Goal: Task Accomplishment & Management: Complete application form

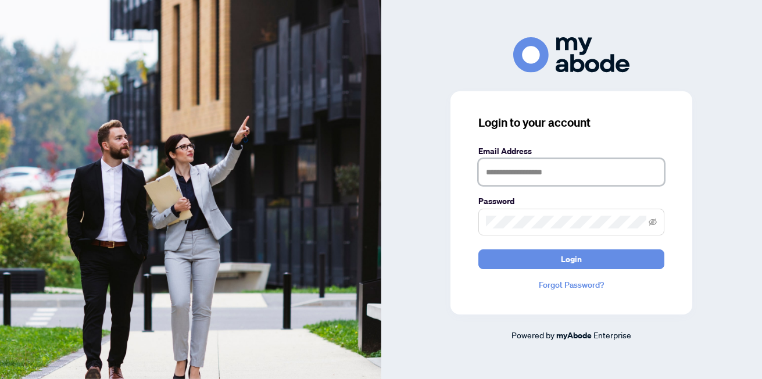
click at [511, 175] on input "text" at bounding box center [571, 172] width 186 height 27
type input "**********"
click at [657, 221] on span at bounding box center [571, 222] width 186 height 27
click at [653, 221] on icon "eye-invisible" at bounding box center [652, 222] width 8 height 8
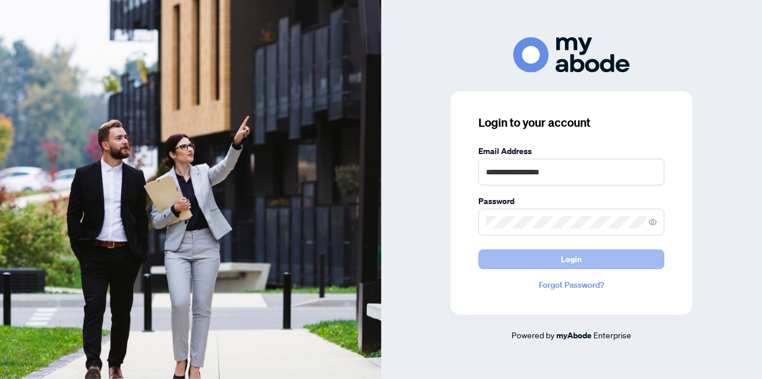
click at [576, 257] on span "Login" at bounding box center [571, 259] width 21 height 19
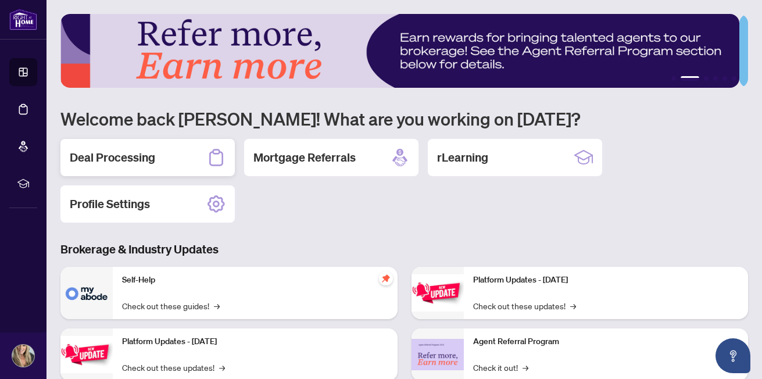
click at [128, 162] on h2 "Deal Processing" at bounding box center [112, 157] width 85 height 16
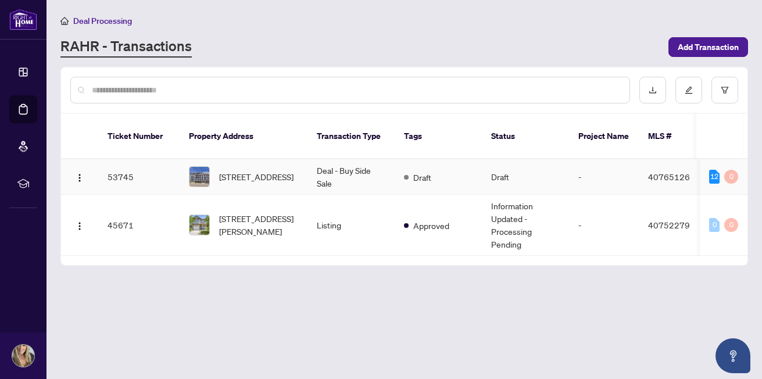
click at [126, 163] on td "53745" at bounding box center [138, 176] width 81 height 35
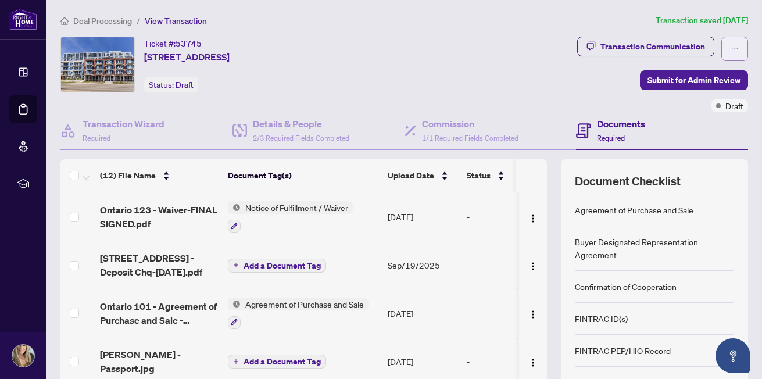
click at [730, 48] on icon "ellipsis" at bounding box center [734, 49] width 8 height 8
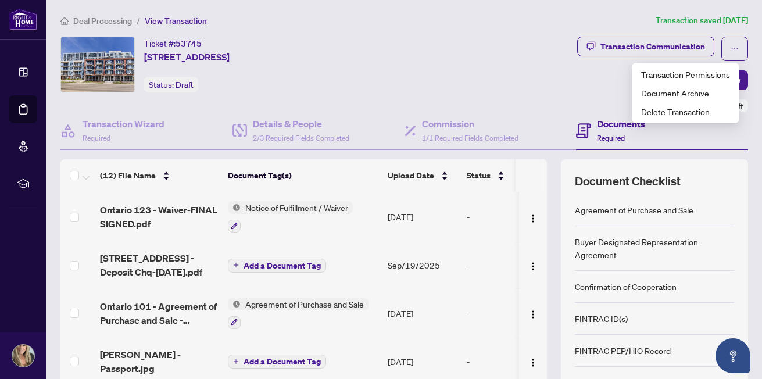
click at [543, 73] on div "Transaction Communication Submit for Admin Review Draft" at bounding box center [577, 75] width 342 height 76
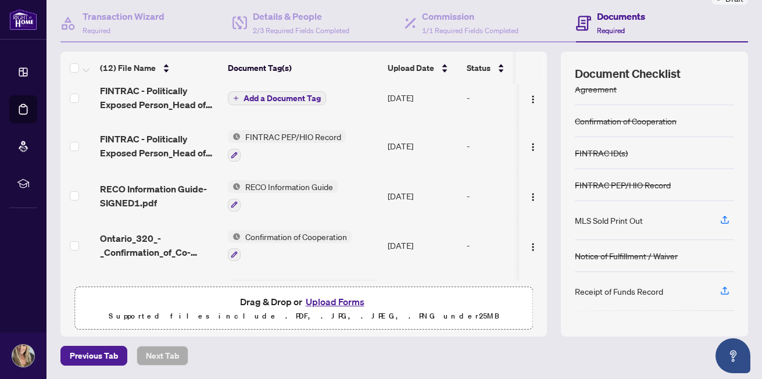
scroll to position [83, 0]
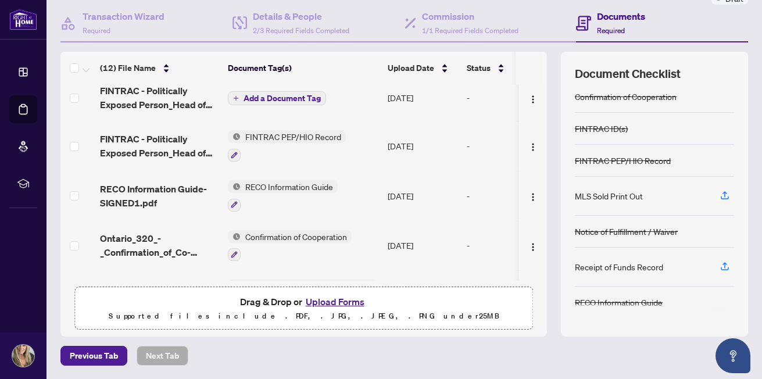
click at [327, 299] on button "Upload Forms" at bounding box center [335, 301] width 66 height 15
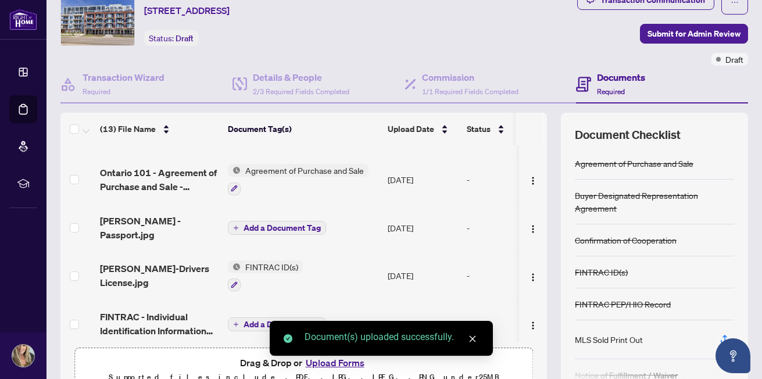
scroll to position [0, 0]
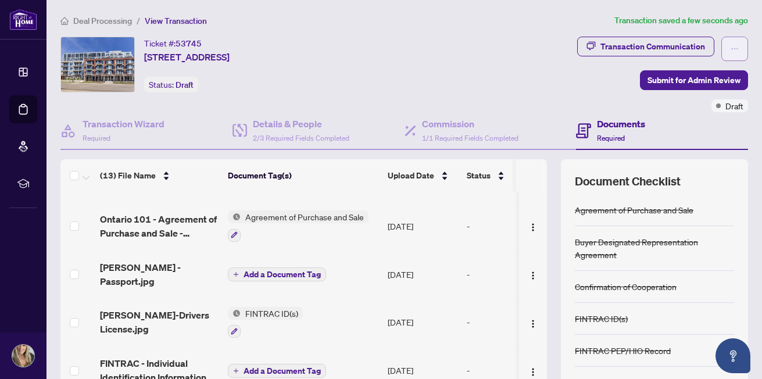
click at [730, 45] on icon "ellipsis" at bounding box center [734, 49] width 8 height 8
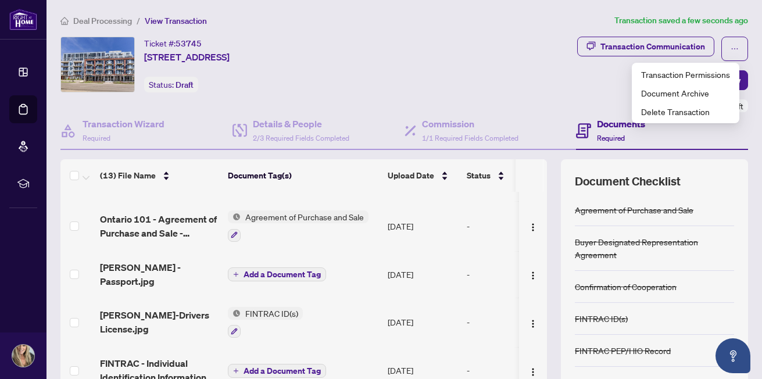
click at [504, 80] on div "Transaction Communication Submit for Admin Review Draft" at bounding box center [577, 75] width 342 height 76
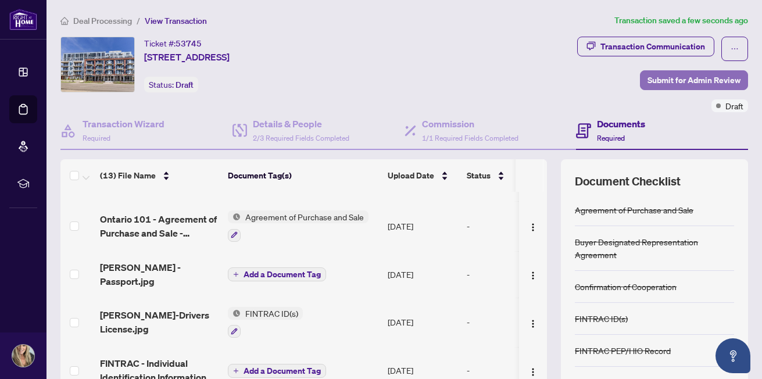
click at [667, 78] on span "Submit for Admin Review" at bounding box center [693, 80] width 93 height 19
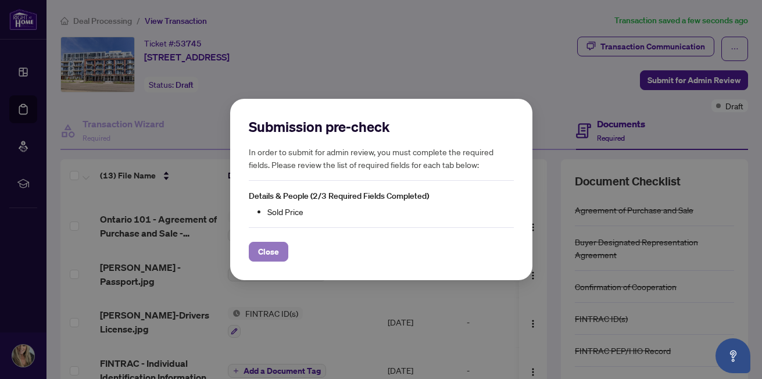
click at [260, 253] on span "Close" at bounding box center [268, 251] width 21 height 19
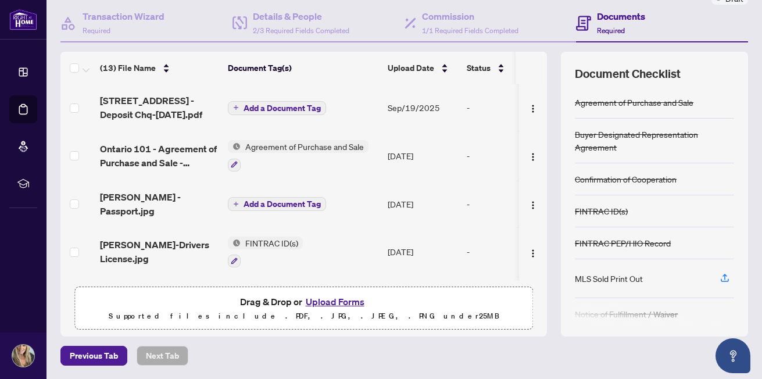
scroll to position [91, 0]
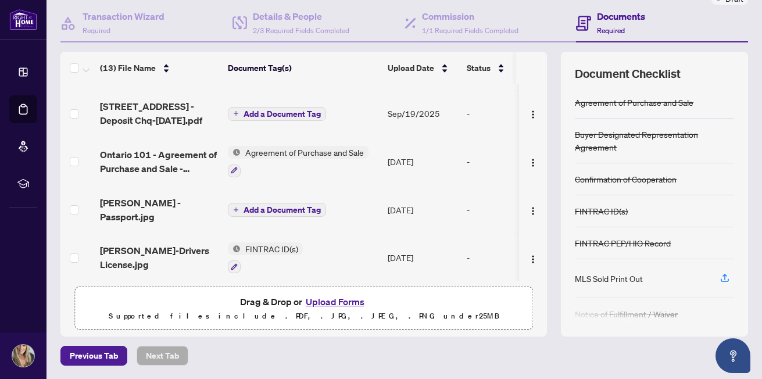
drag, startPoint x: 538, startPoint y: 163, endPoint x: 537, endPoint y: 152, distance: 10.5
click at [537, 152] on div "Ontario 120 - Amendment to Agreement of Purchase and Sale-NEW-FINAL-SIGNED.pdf …" at bounding box center [303, 182] width 486 height 196
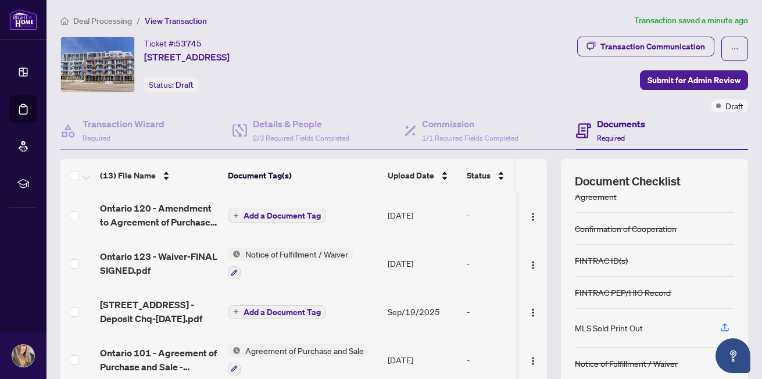
scroll to position [83, 0]
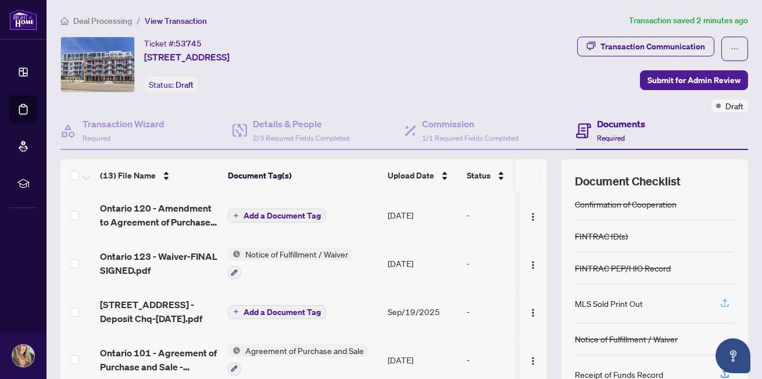
click at [720, 306] on icon "button" at bounding box center [724, 304] width 8 height 3
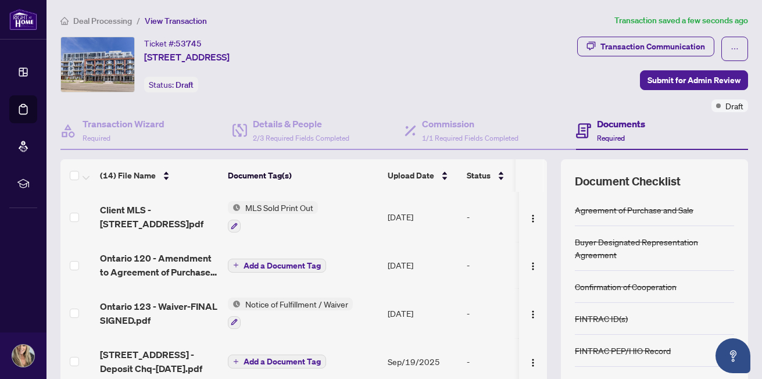
click at [230, 56] on span "[STREET_ADDRESS]" at bounding box center [186, 57] width 85 height 14
click at [110, 56] on img at bounding box center [97, 64] width 73 height 55
click at [173, 19] on span "View Transaction" at bounding box center [176, 21] width 62 height 10
click at [612, 130] on div "Documents Required" at bounding box center [621, 130] width 48 height 27
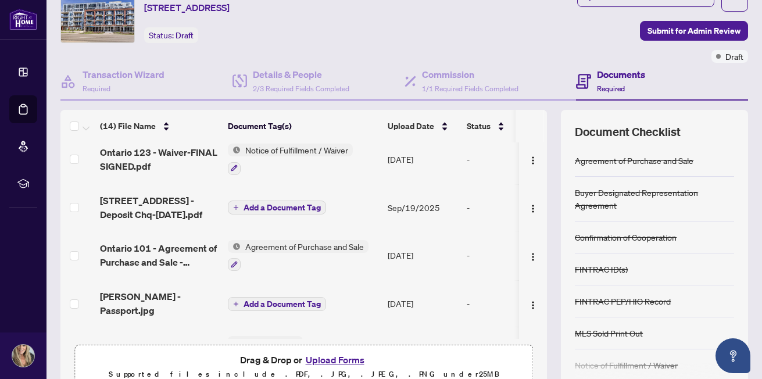
scroll to position [0, 0]
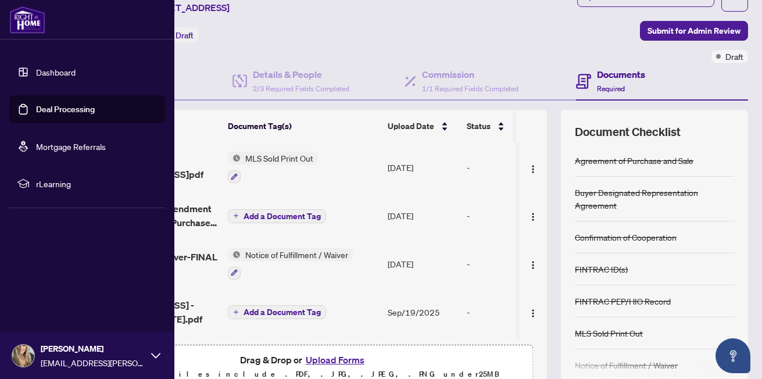
click at [43, 72] on link "Dashboard" at bounding box center [56, 72] width 40 height 10
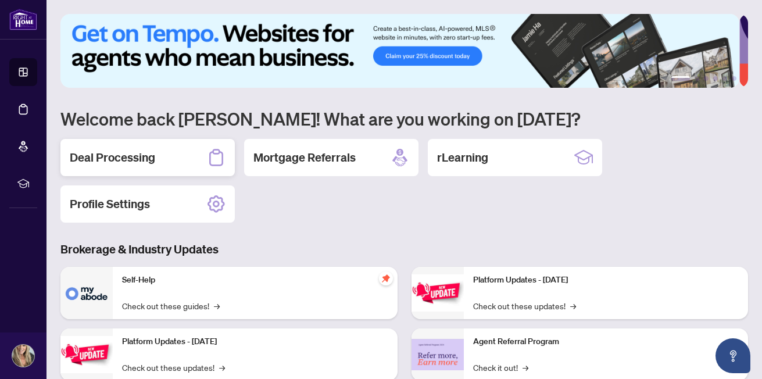
click at [217, 159] on icon at bounding box center [216, 157] width 19 height 19
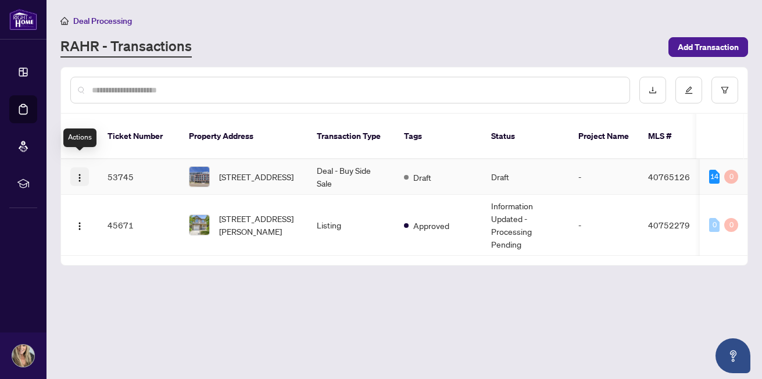
click at [78, 173] on img "button" at bounding box center [79, 177] width 9 height 9
click at [687, 93] on icon "edit" at bounding box center [689, 91] width 8 height 8
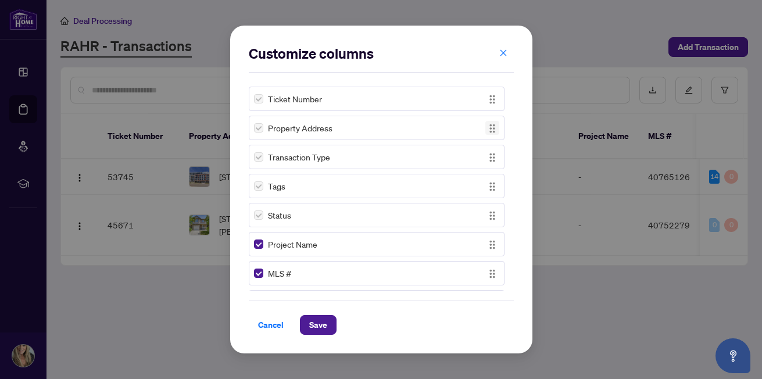
click at [487, 130] on img "button" at bounding box center [492, 128] width 13 height 13
click at [280, 128] on span "Property Address" at bounding box center [300, 127] width 64 height 13
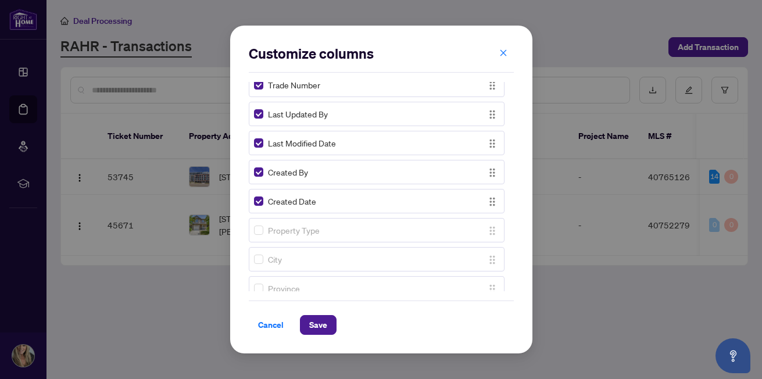
scroll to position [291, 0]
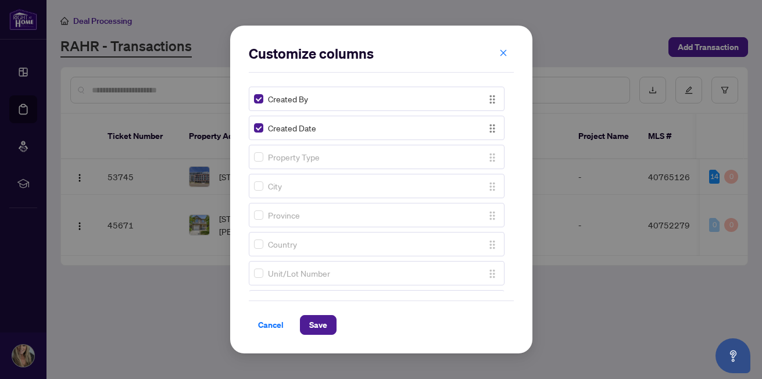
click at [277, 159] on span "Property Type" at bounding box center [294, 156] width 52 height 13
click at [261, 322] on span "Cancel" at bounding box center [271, 325] width 26 height 19
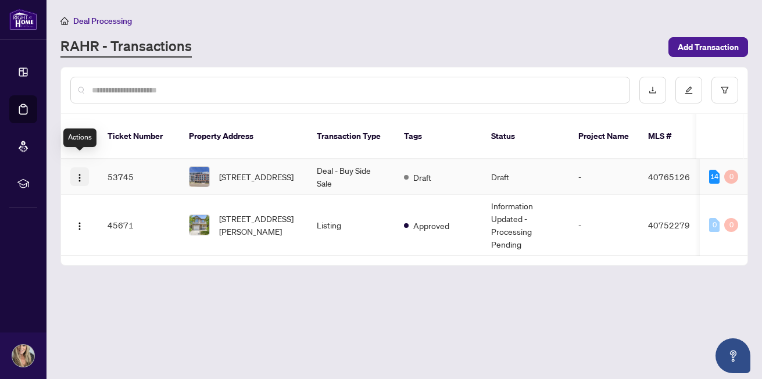
click at [83, 173] on img "button" at bounding box center [79, 177] width 9 height 9
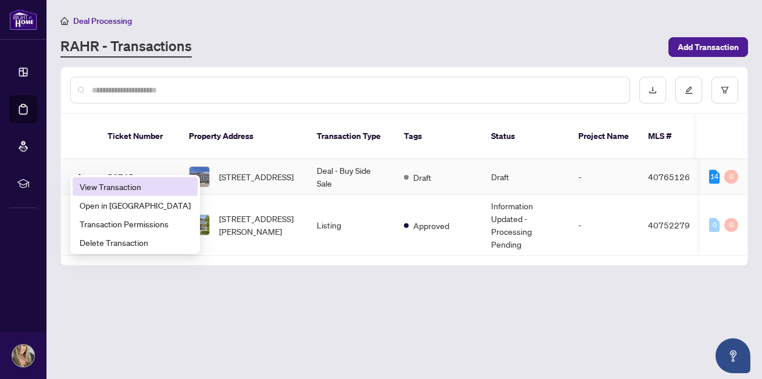
click at [135, 188] on span "View Transaction" at bounding box center [135, 186] width 111 height 13
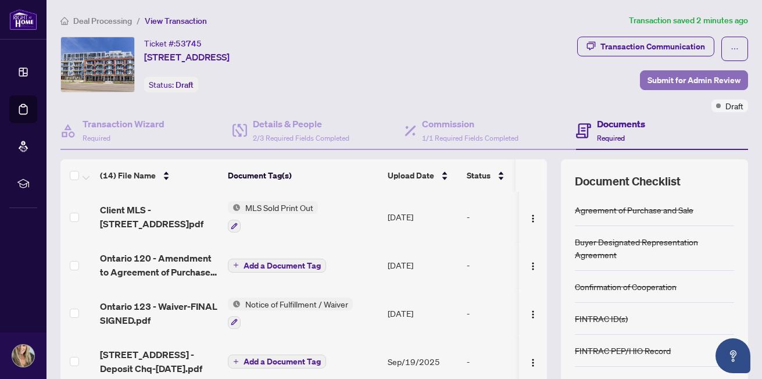
click at [675, 78] on span "Submit for Admin Review" at bounding box center [693, 80] width 93 height 19
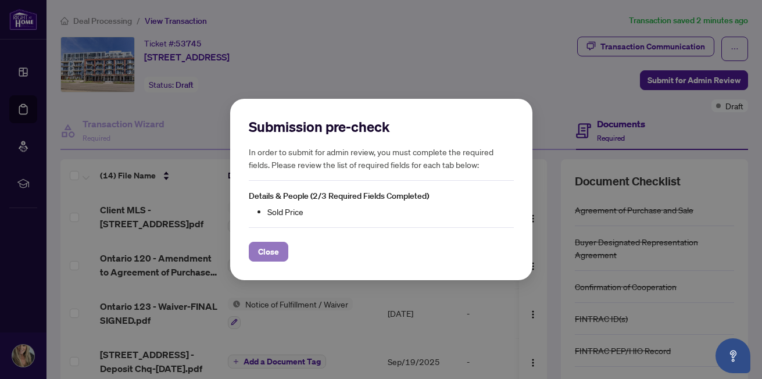
click at [267, 250] on span "Close" at bounding box center [268, 251] width 21 height 19
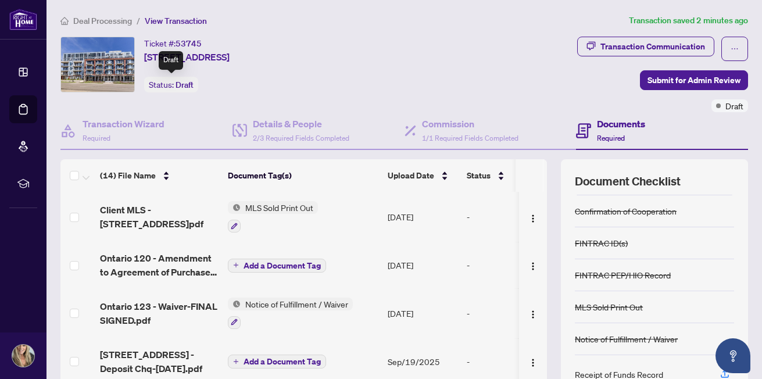
click at [177, 90] on div "Status: Draft" at bounding box center [171, 85] width 54 height 16
click at [210, 51] on span "[STREET_ADDRESS]" at bounding box center [186, 57] width 85 height 14
click at [730, 46] on icon "ellipsis" at bounding box center [734, 49] width 8 height 8
click at [401, 69] on div "Ticket #: 53745 [STREET_ADDRESS] Status: Draft" at bounding box center [230, 65] width 340 height 56
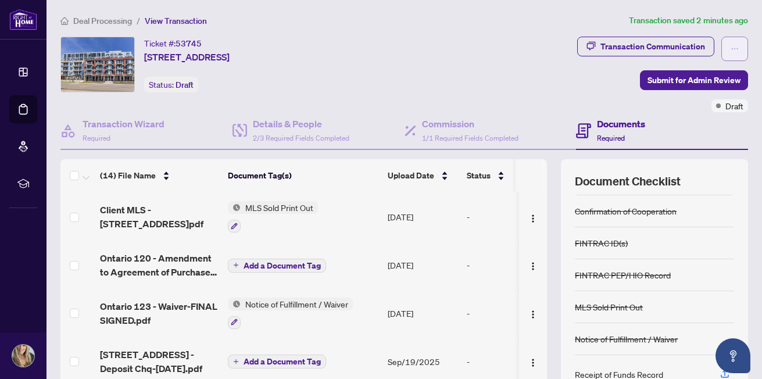
click at [730, 54] on span "button" at bounding box center [734, 49] width 8 height 19
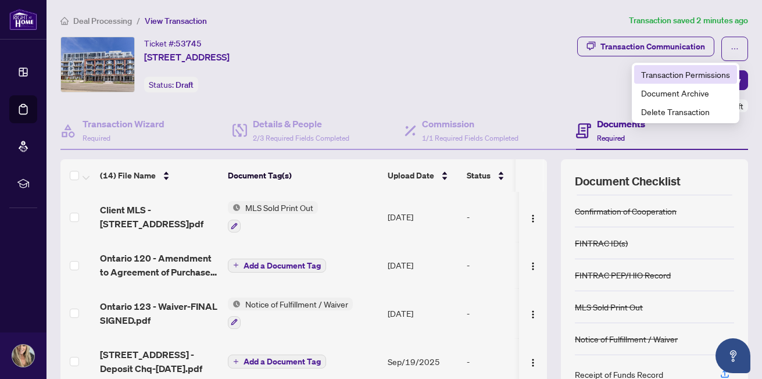
click at [705, 78] on span "Transaction Permissions" at bounding box center [685, 74] width 89 height 13
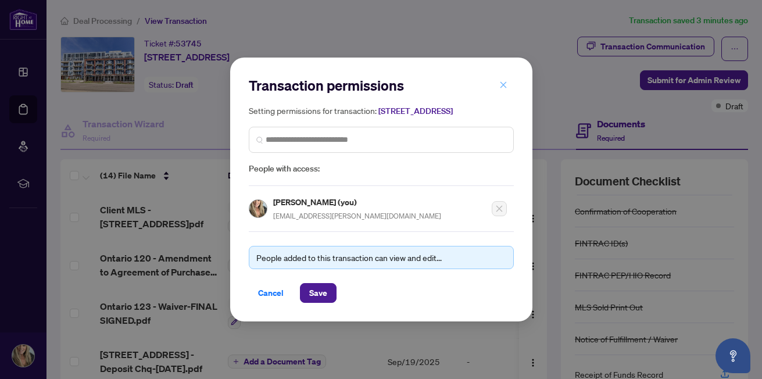
click at [500, 82] on icon "close" at bounding box center [503, 85] width 6 height 6
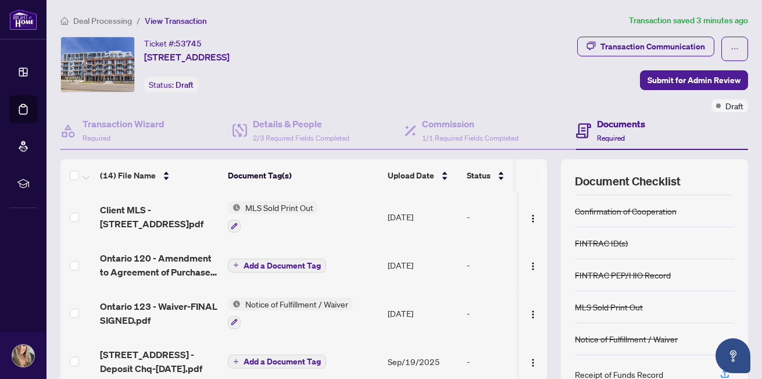
click at [263, 99] on div "Ticket #: 53745 [STREET_ADDRESS] Status: Draft" at bounding box center [230, 75] width 345 height 76
click at [603, 119] on h4 "Documents" at bounding box center [621, 124] width 48 height 14
click at [464, 126] on h4 "Commission" at bounding box center [470, 124] width 96 height 14
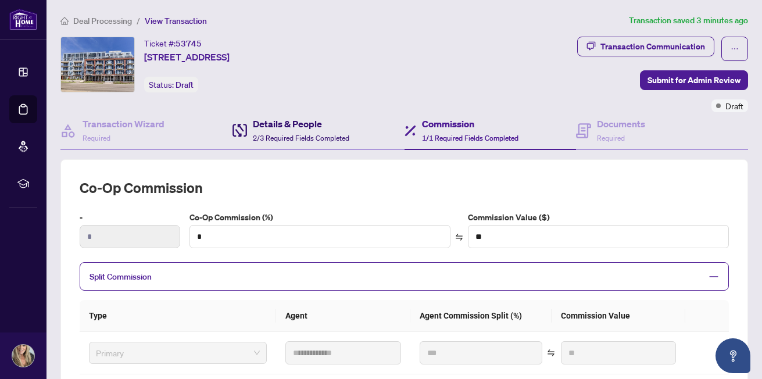
click at [269, 126] on h4 "Details & People" at bounding box center [301, 124] width 96 height 14
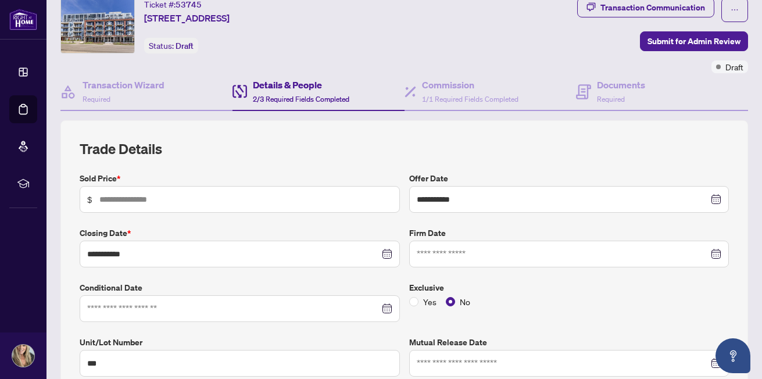
scroll to position [58, 0]
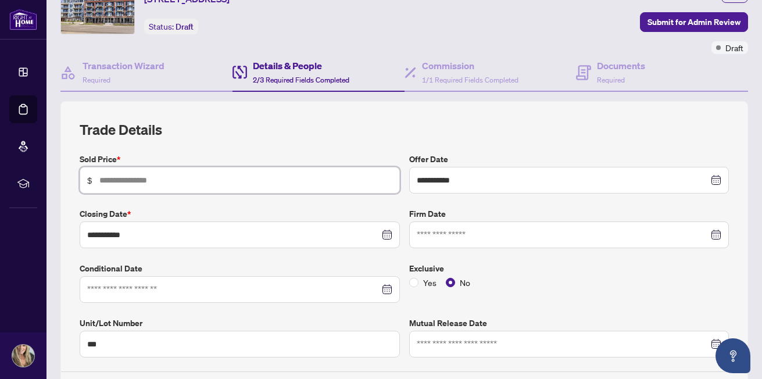
click at [151, 180] on input "text" at bounding box center [245, 180] width 293 height 13
type input "*******"
click at [265, 236] on input "**********" at bounding box center [233, 234] width 292 height 13
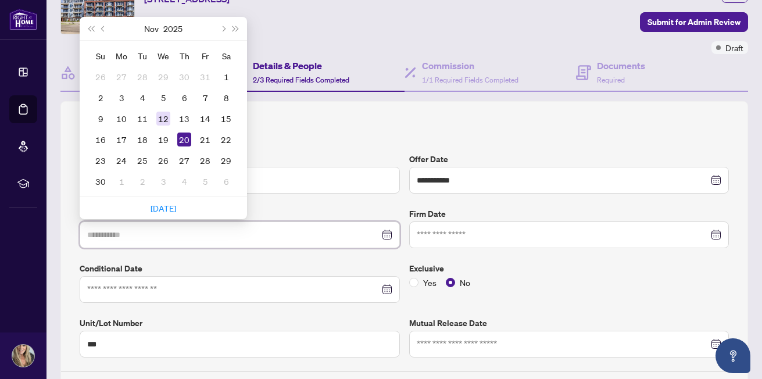
type input "**********"
click at [163, 118] on div "12" at bounding box center [163, 119] width 14 height 14
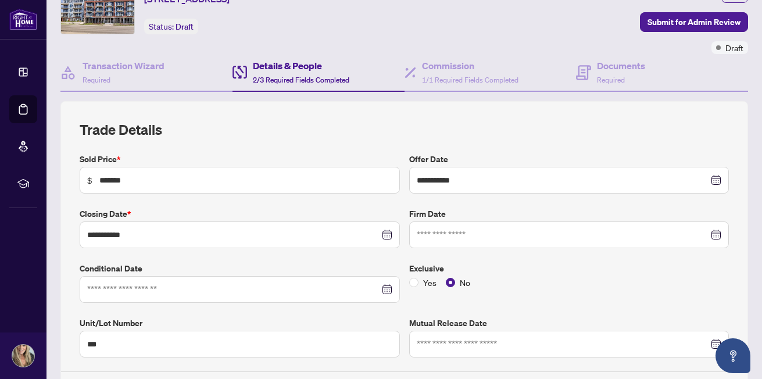
click at [708, 233] on div at bounding box center [569, 234] width 305 height 13
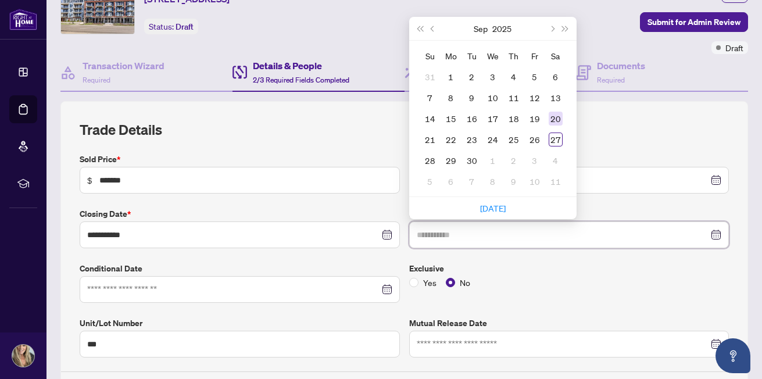
type input "**********"
click at [554, 139] on div "27" at bounding box center [556, 139] width 14 height 14
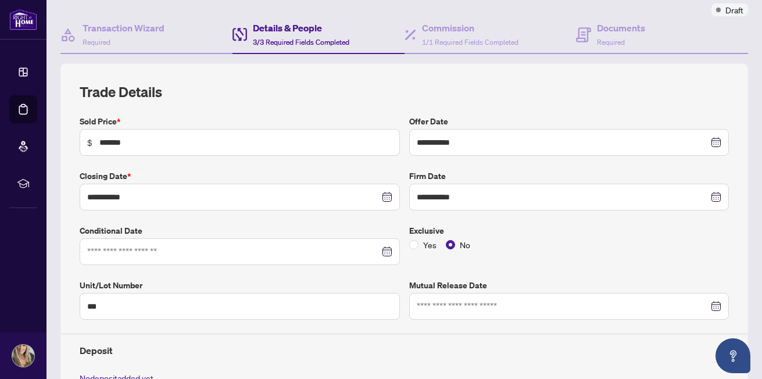
scroll to position [116, 0]
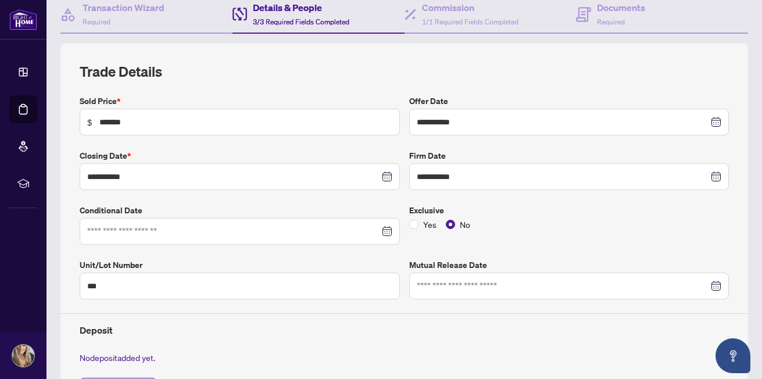
click at [381, 227] on div at bounding box center [239, 231] width 305 height 13
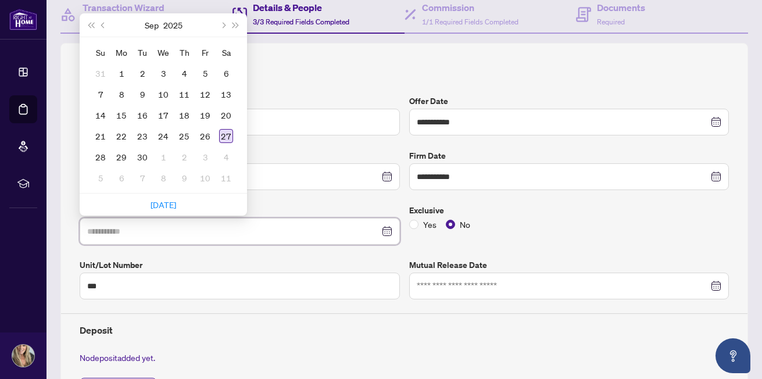
type input "**********"
click at [189, 137] on div "25" at bounding box center [184, 136] width 14 height 14
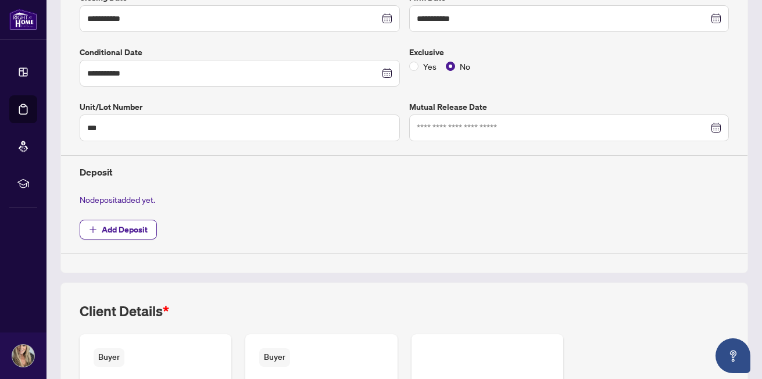
scroll to position [349, 0]
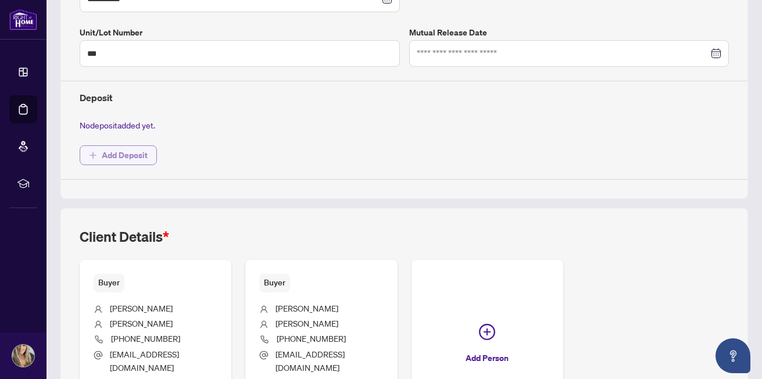
click at [119, 157] on span "Add Deposit" at bounding box center [125, 155] width 46 height 19
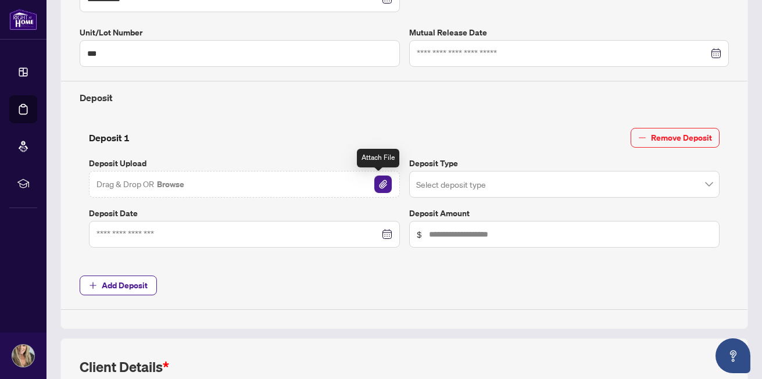
click at [374, 186] on img "button" at bounding box center [382, 183] width 17 height 17
click at [701, 185] on span at bounding box center [564, 184] width 297 height 22
click at [318, 119] on div "Deposit 1 Remove Deposit Deposit Upload [STREET_ADDRESS] - Deposit Chq-[DATE].p…" at bounding box center [404, 190] width 658 height 143
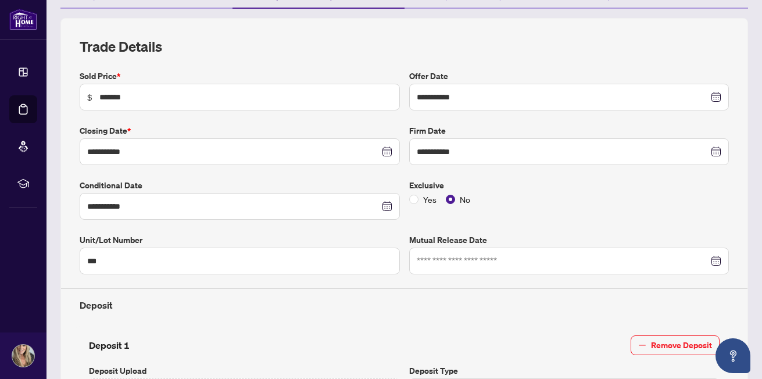
scroll to position [58, 0]
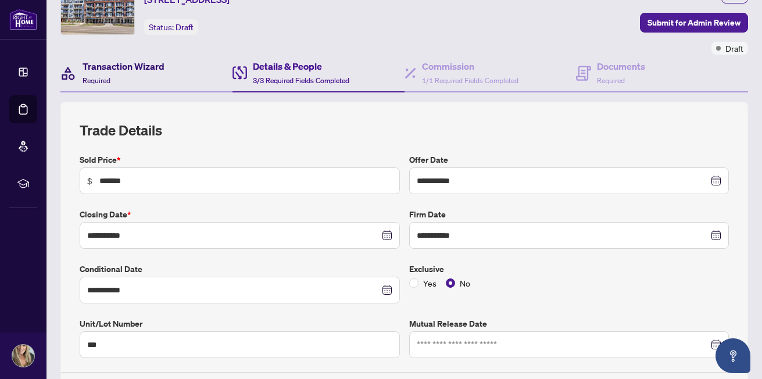
click at [123, 67] on h4 "Transaction Wizard" at bounding box center [124, 66] width 82 height 14
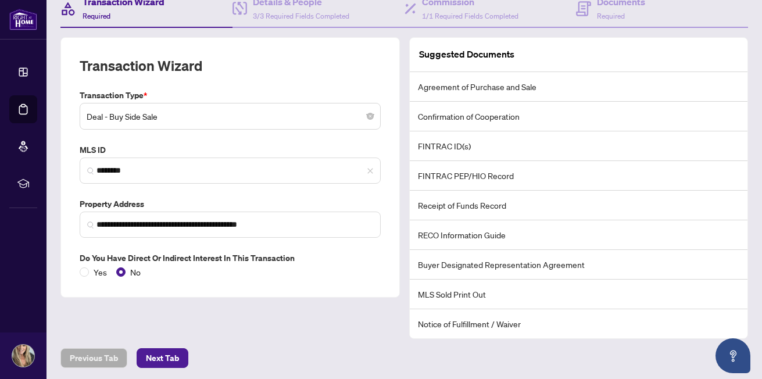
scroll to position [124, 0]
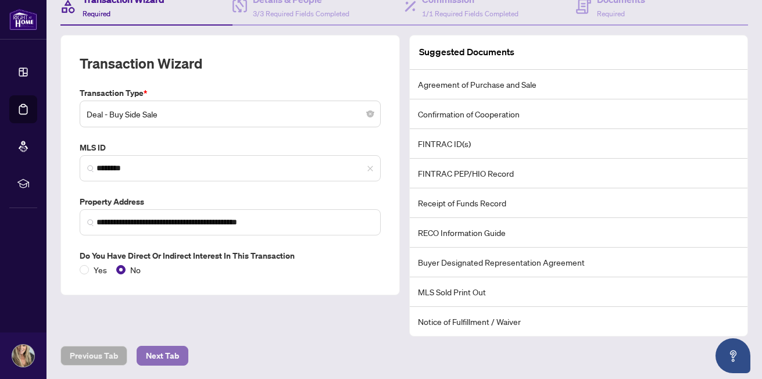
click at [174, 360] on span "Next Tab" at bounding box center [162, 355] width 33 height 19
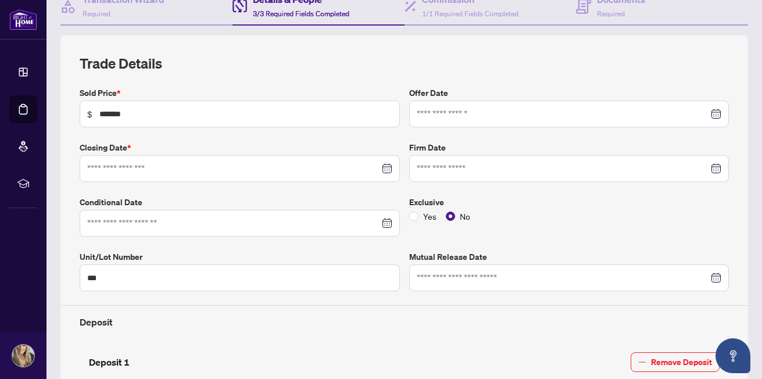
type input "**********"
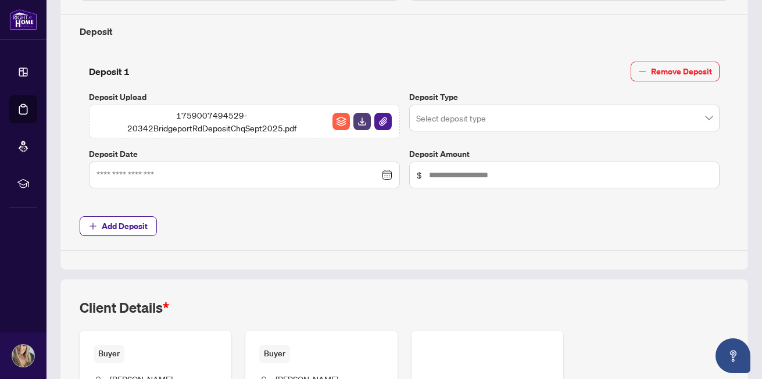
scroll to position [587, 0]
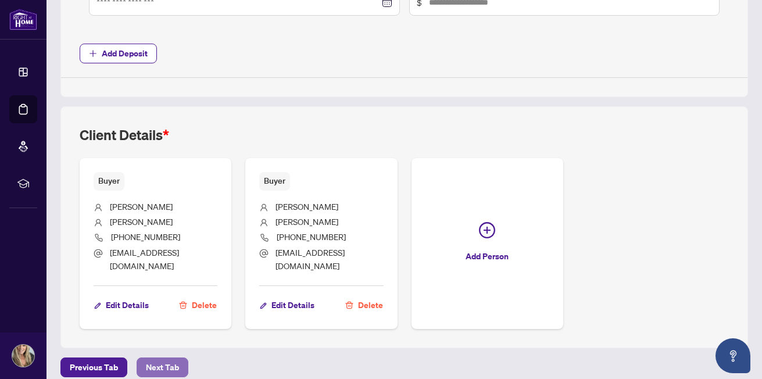
click at [167, 358] on span "Next Tab" at bounding box center [162, 367] width 33 height 19
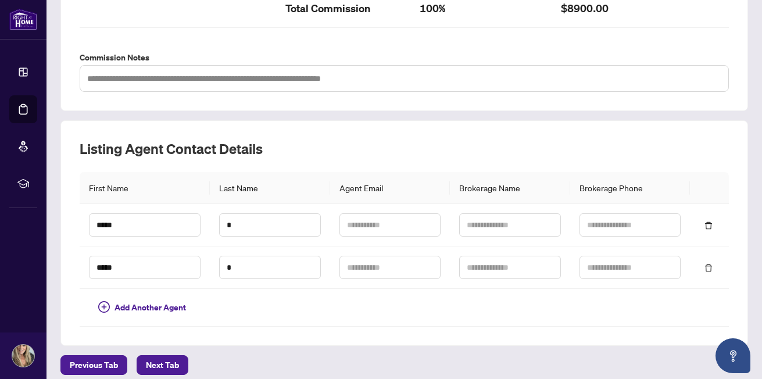
scroll to position [431, 0]
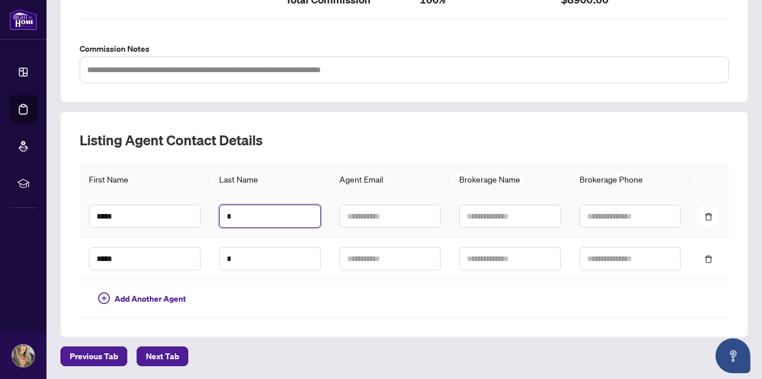
click at [255, 209] on input "*" at bounding box center [270, 216] width 102 height 23
type input "******"
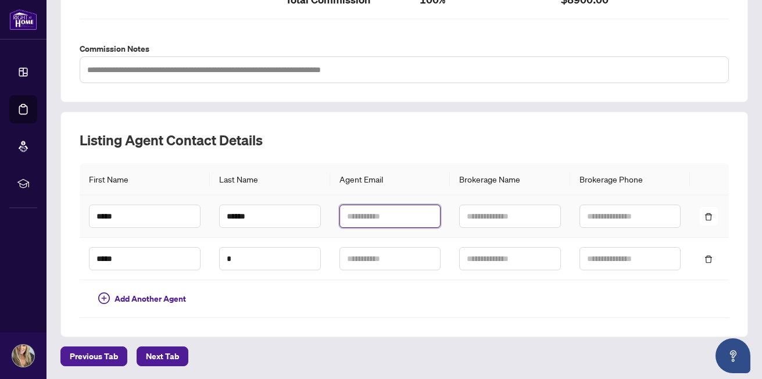
click at [381, 221] on input "text" at bounding box center [390, 216] width 102 height 23
click at [374, 216] on input "text" at bounding box center [390, 216] width 102 height 23
type input "**********"
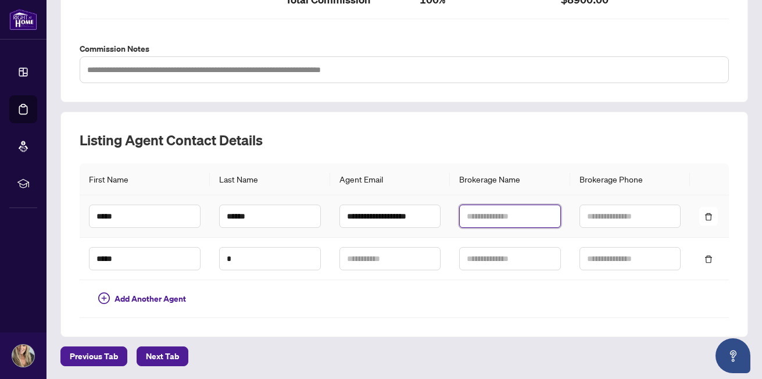
click at [503, 216] on input "text" at bounding box center [510, 216] width 102 height 23
click at [507, 220] on input "text" at bounding box center [510, 216] width 102 height 23
drag, startPoint x: 517, startPoint y: 217, endPoint x: 527, endPoint y: 216, distance: 10.5
click at [517, 217] on input "******" at bounding box center [510, 216] width 102 height 23
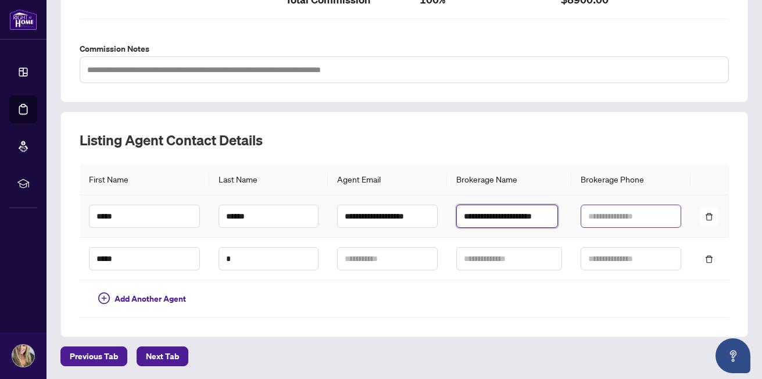
type input "**********"
click at [604, 214] on input "text" at bounding box center [630, 216] width 101 height 23
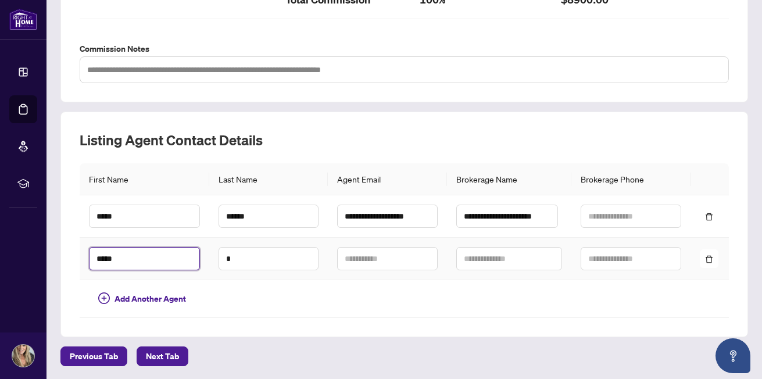
click at [152, 258] on input "*****" at bounding box center [144, 258] width 111 height 23
type input "*"
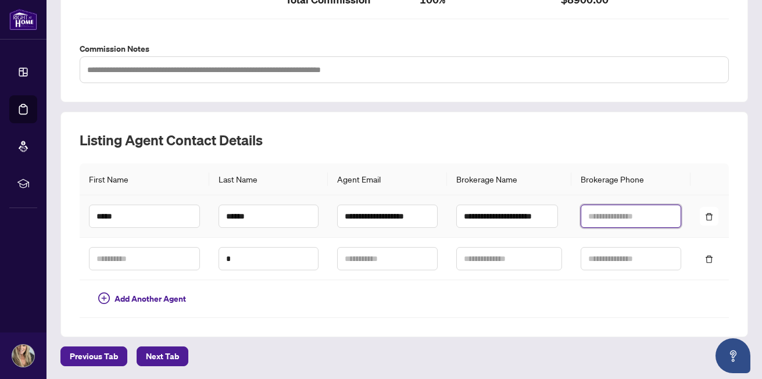
click at [607, 219] on input "text" at bounding box center [630, 216] width 101 height 23
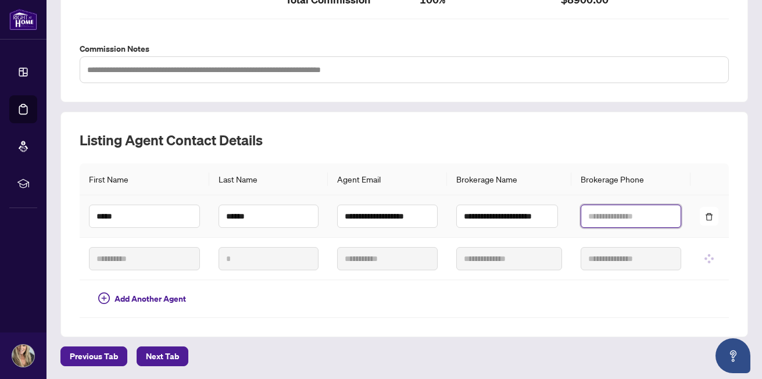
type input "*****"
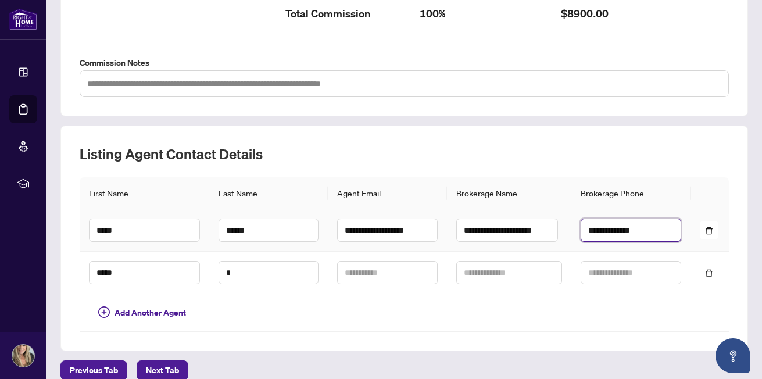
scroll to position [431, 0]
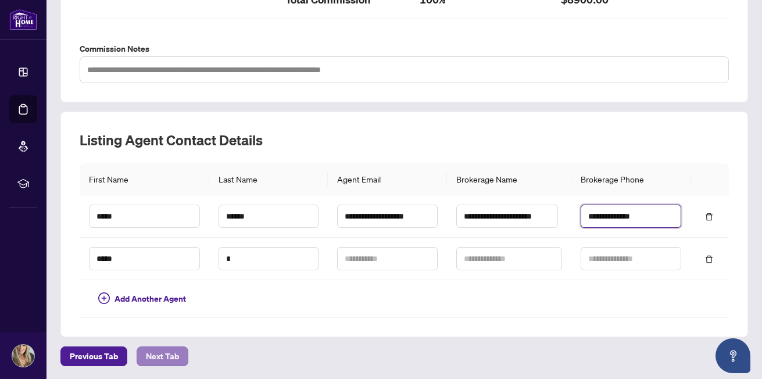
type input "**********"
click at [159, 356] on span "Next Tab" at bounding box center [162, 356] width 33 height 19
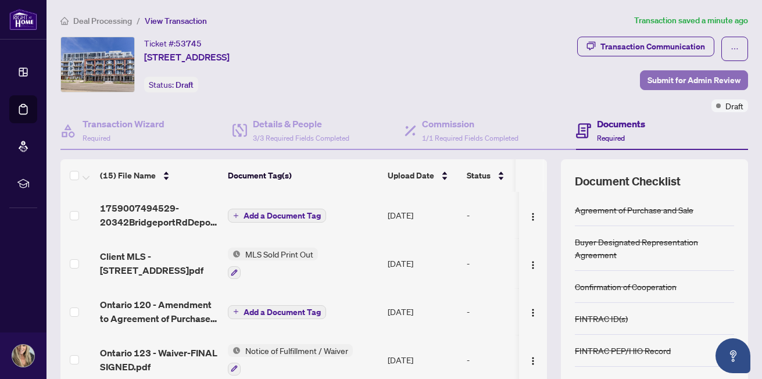
click at [664, 78] on span "Submit for Admin Review" at bounding box center [693, 80] width 93 height 19
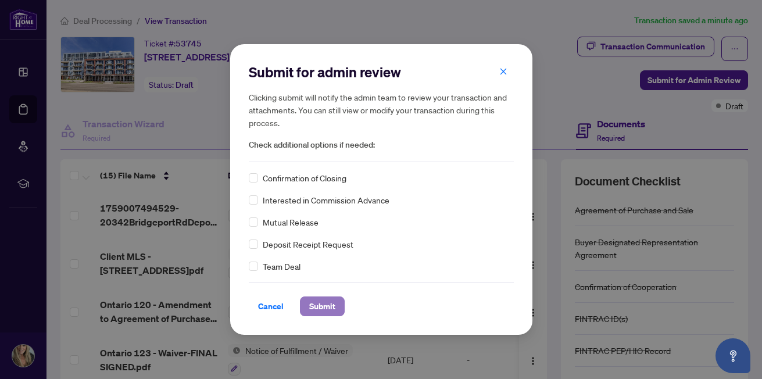
click at [319, 306] on span "Submit" at bounding box center [322, 306] width 26 height 19
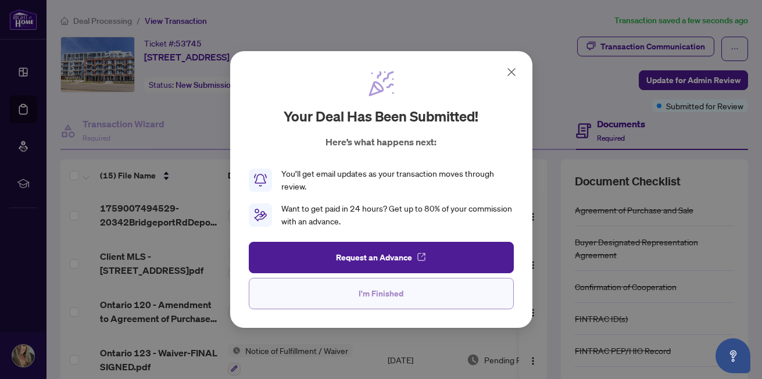
click at [363, 293] on span "I'm Finished" at bounding box center [381, 293] width 45 height 19
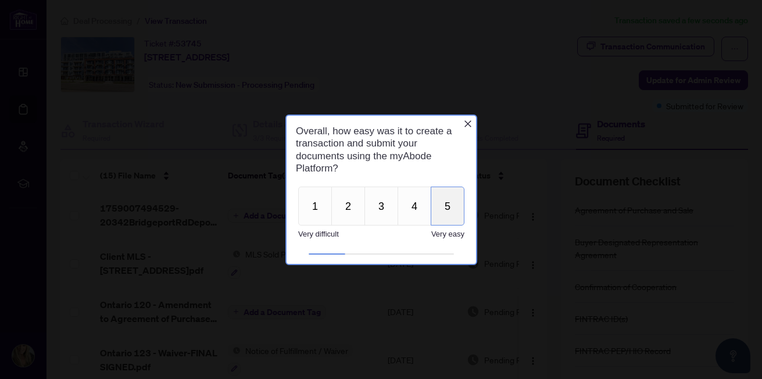
click at [443, 206] on button "5" at bounding box center [447, 205] width 34 height 39
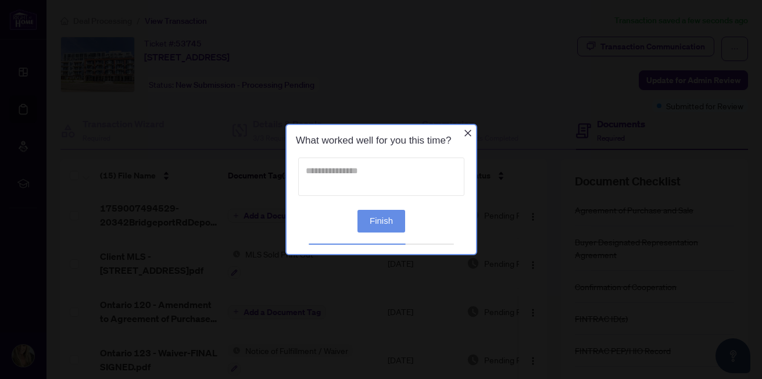
click at [390, 175] on textarea at bounding box center [380, 176] width 166 height 38
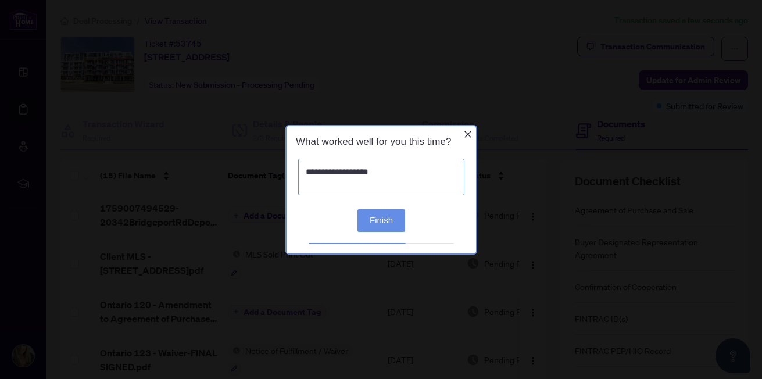
type textarea "**********"
click at [371, 221] on button "Finish" at bounding box center [381, 220] width 48 height 23
